Goal: Communication & Community: Answer question/provide support

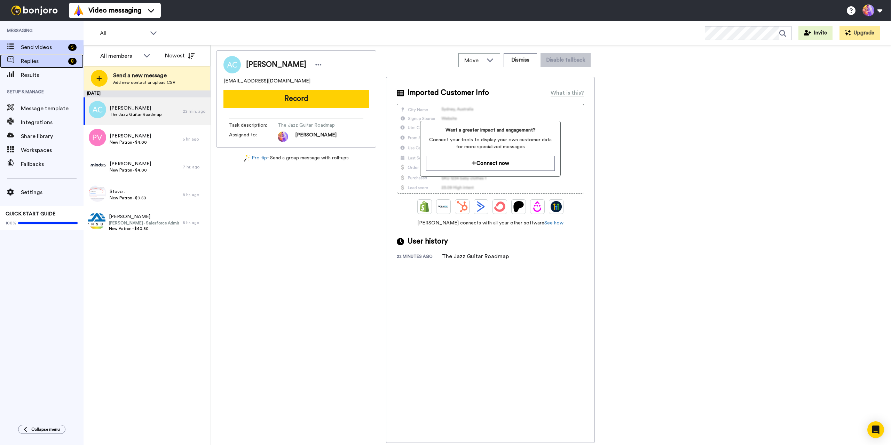
click at [40, 66] on div "Replies 8" at bounding box center [42, 61] width 84 height 14
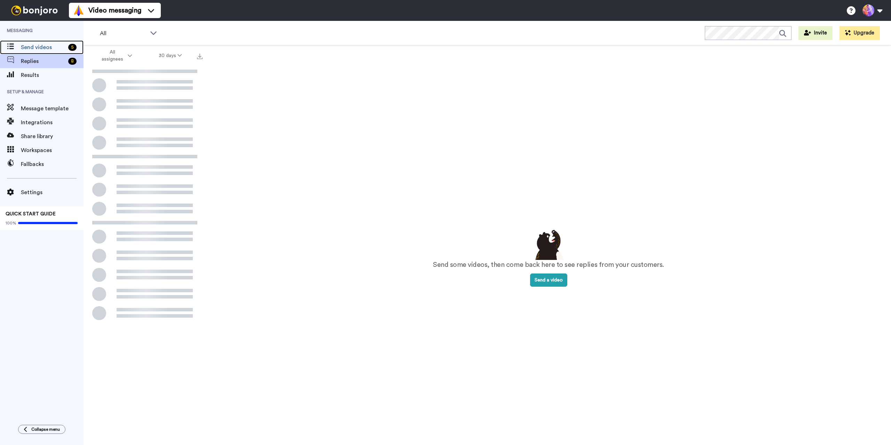
click at [37, 47] on span "Send videos" at bounding box center [43, 47] width 45 height 8
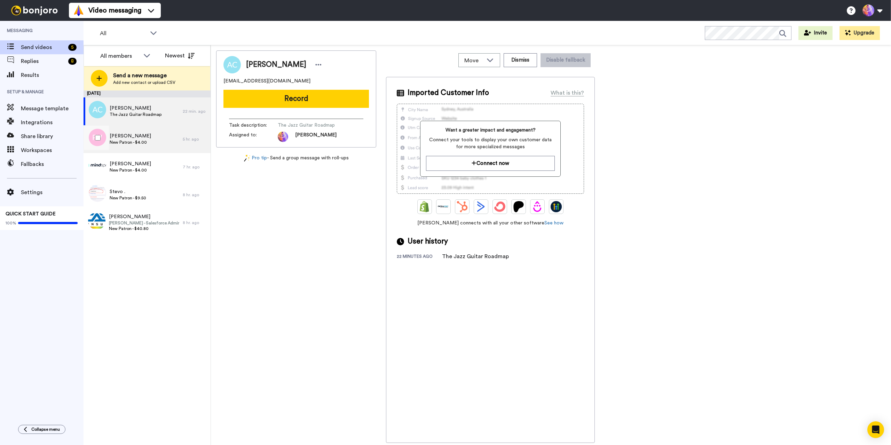
click at [145, 144] on span "New Patron - $4.00" at bounding box center [130, 143] width 41 height 6
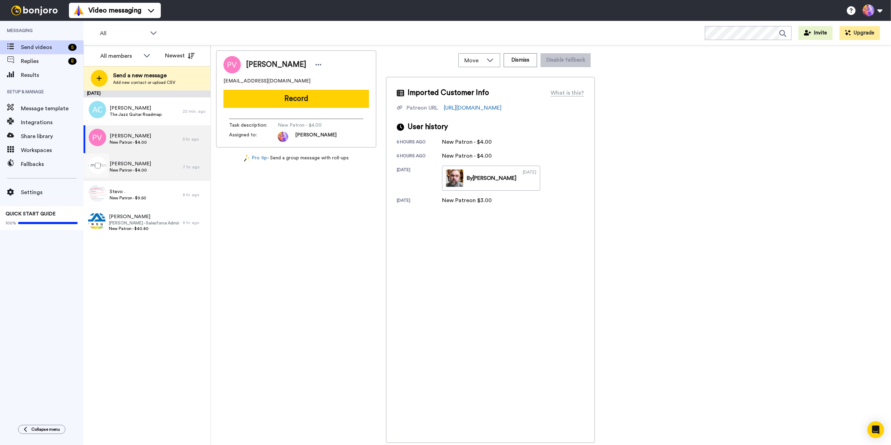
click at [147, 168] on div "[PERSON_NAME] Patron - $4.00" at bounding box center [133, 167] width 99 height 28
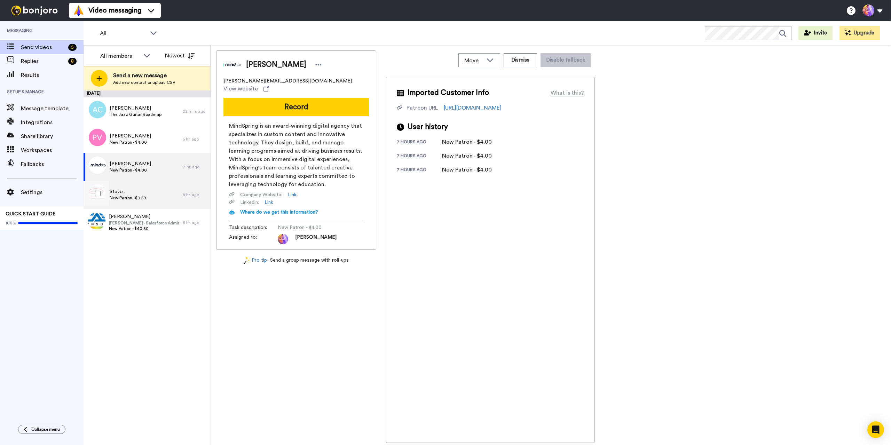
click at [148, 191] on div "Stevo . New Patron - $9.50" at bounding box center [133, 195] width 99 height 28
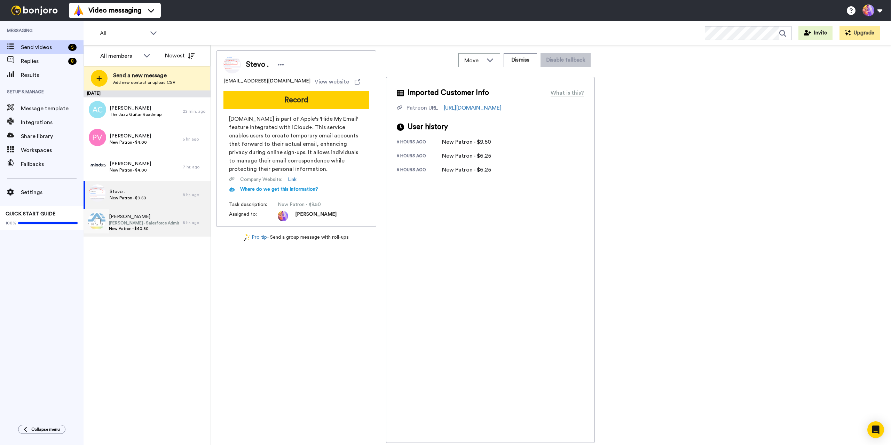
click at [157, 229] on span "New Patron - $40.80" at bounding box center [144, 229] width 70 height 6
